Goal: Task Accomplishment & Management: Manage account settings

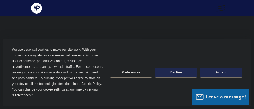
click at [220, 72] on button "Accept" at bounding box center [221, 72] width 42 height 10
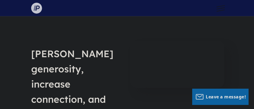
click at [37, 7] on img at bounding box center [36, 8] width 11 height 11
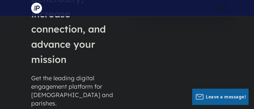
scroll to position [117, 0]
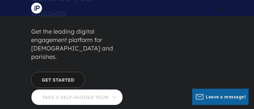
click at [66, 72] on link "GET STARTED" at bounding box center [58, 80] width 54 height 16
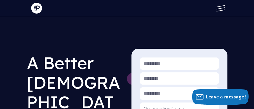
click at [219, 9] on span at bounding box center [220, 8] width 8 height 2
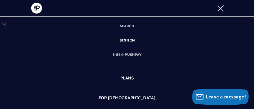
click at [128, 40] on link "SIGN IN" at bounding box center [126, 40] width 19 height 14
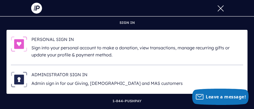
scroll to position [21, 0]
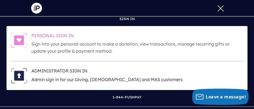
click at [48, 35] on h6 "PERSONAL SIGN IN" at bounding box center [136, 36] width 211 height 8
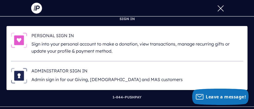
click at [220, 8] on span at bounding box center [220, 8] width 6 height 6
